Goal: Check status: Check status

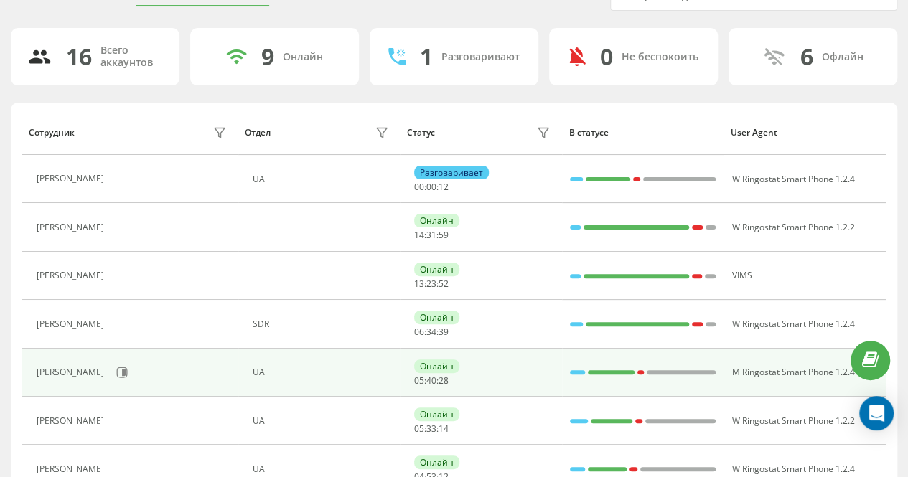
scroll to position [141, 0]
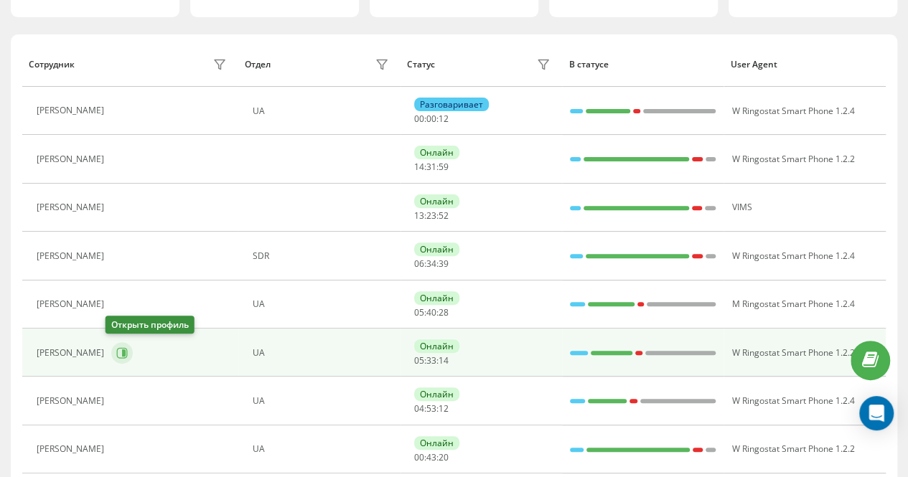
click at [116, 349] on icon at bounding box center [121, 352] width 11 height 11
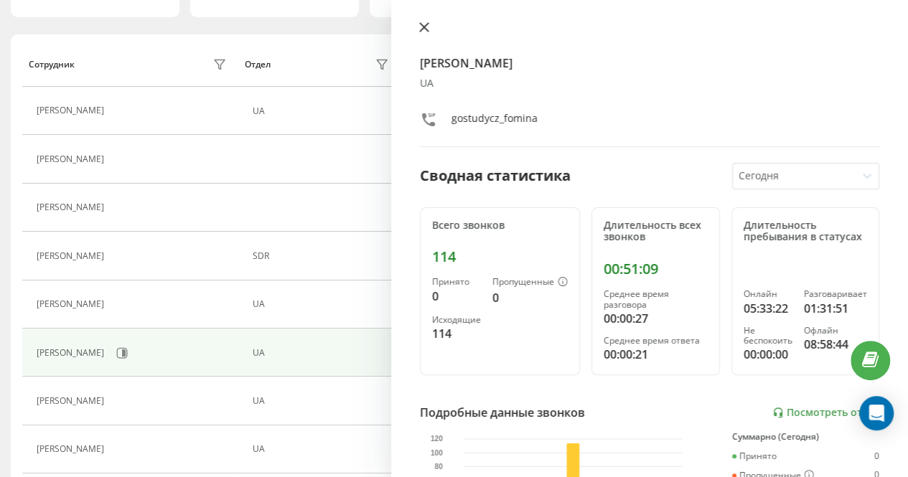
click at [426, 24] on icon at bounding box center [424, 27] width 10 height 10
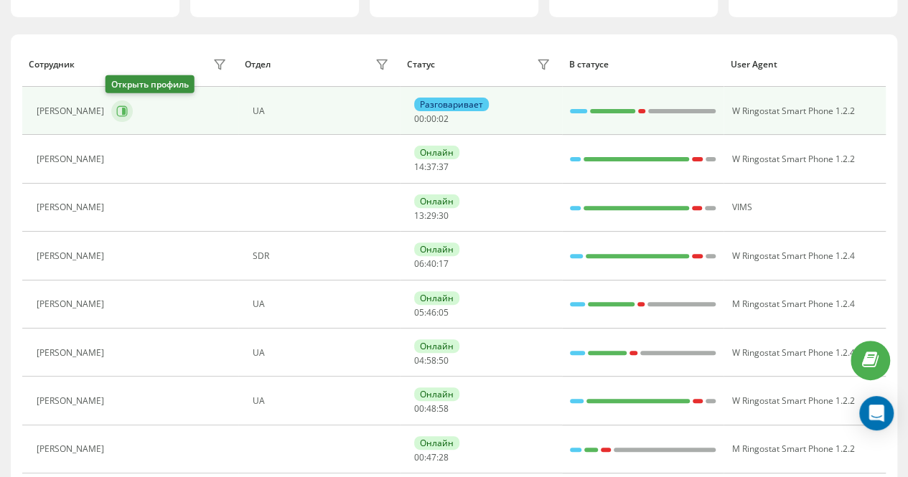
click at [116, 109] on icon at bounding box center [121, 110] width 11 height 11
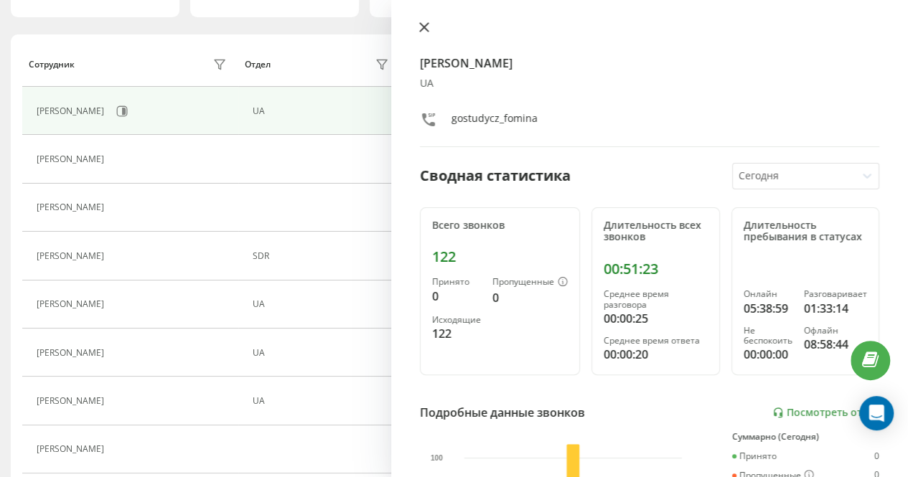
click at [426, 25] on icon at bounding box center [424, 27] width 9 height 9
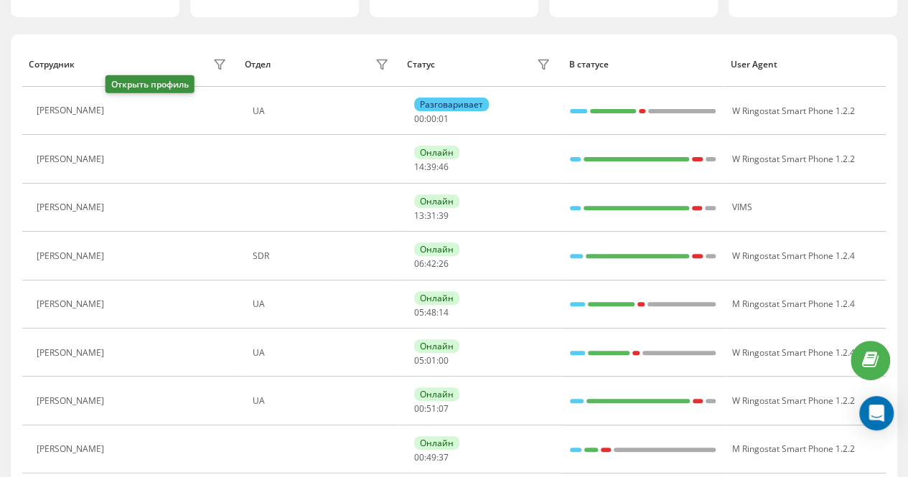
drag, startPoint x: 115, startPoint y: 105, endPoint x: 124, endPoint y: 105, distance: 9.3
click at [115, 105] on icon at bounding box center [119, 110] width 11 height 11
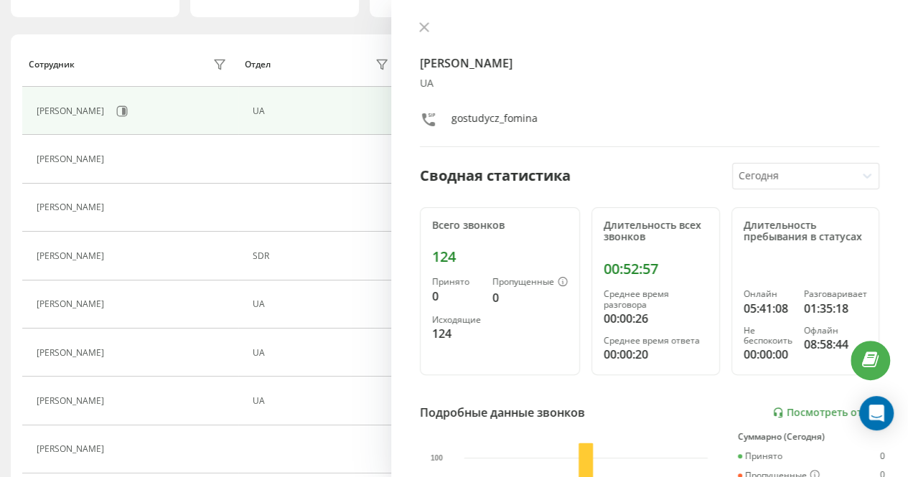
click at [419, 25] on icon at bounding box center [424, 27] width 10 height 10
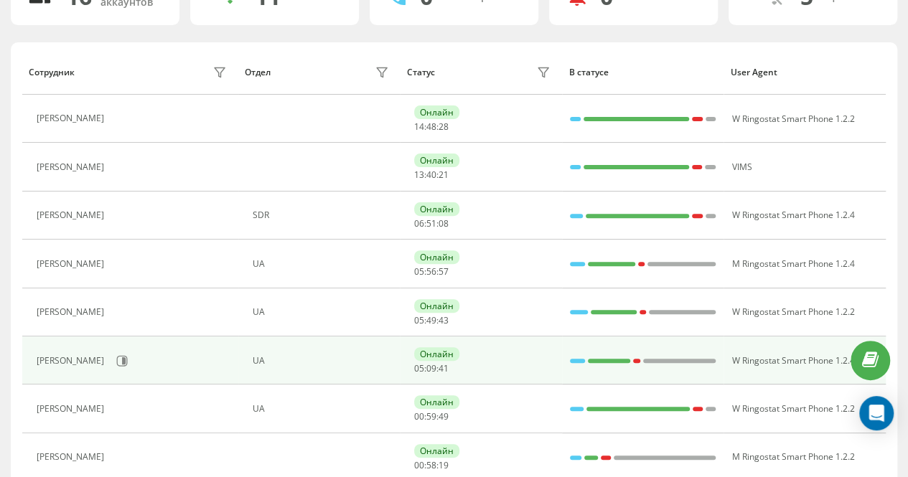
scroll to position [144, 0]
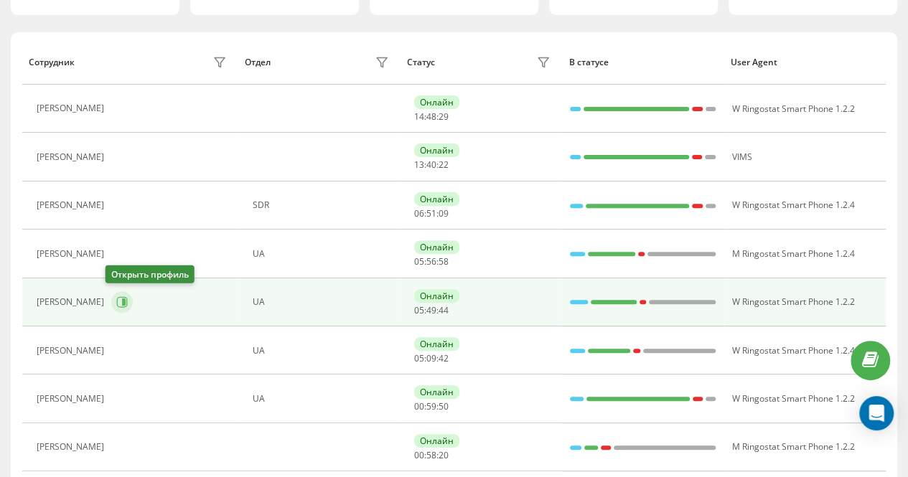
click at [116, 300] on icon at bounding box center [121, 301] width 11 height 11
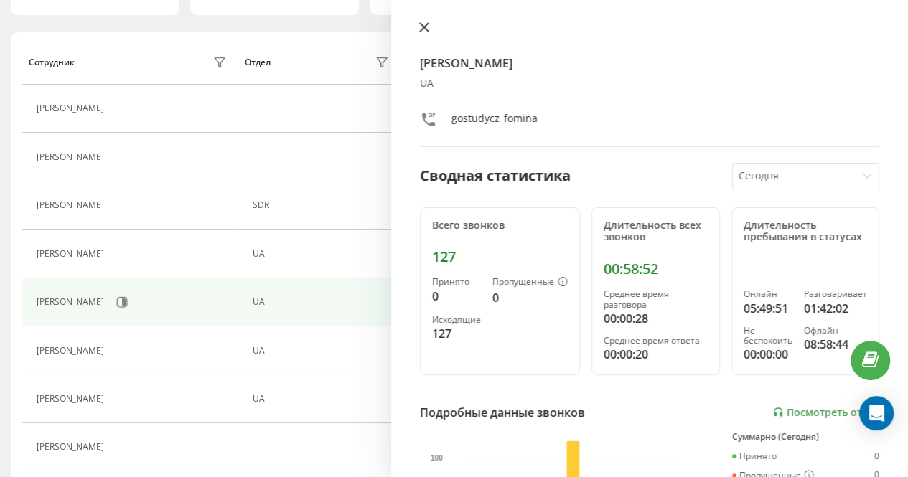
click at [418, 26] on button at bounding box center [424, 29] width 19 height 14
